Goal: Entertainment & Leisure: Consume media (video, audio)

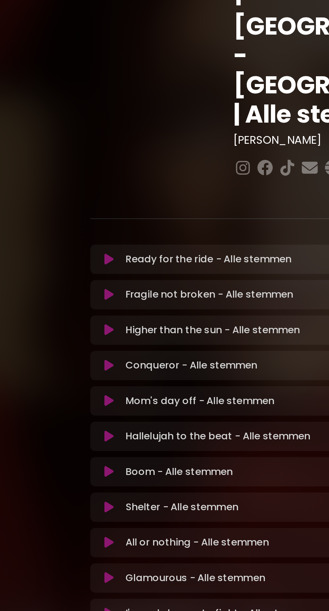
click at [65, 291] on button at bounding box center [60, 294] width 13 height 7
click at [61, 310] on icon at bounding box center [60, 313] width 5 height 7
